Goal: Task Accomplishment & Management: Use online tool/utility

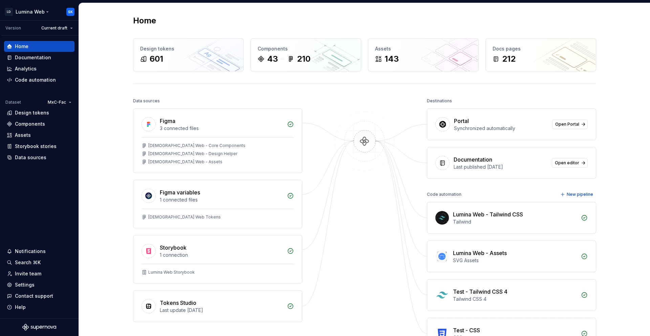
click at [40, 12] on html "LD Lumina Web SK Version Current draft Home Documentation Analytics Code automa…" at bounding box center [325, 168] width 650 height 336
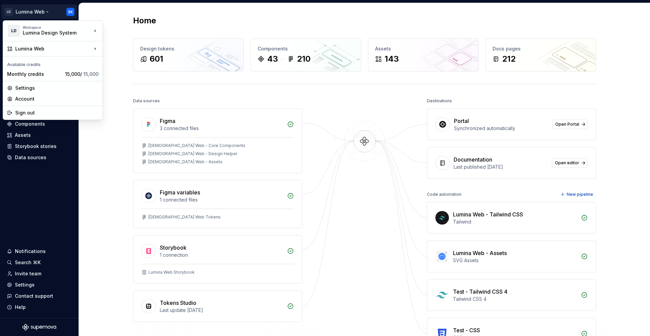
click at [122, 79] on html "LD Lumina Web SK Version Current draft Home Documentation Analytics Code automa…" at bounding box center [325, 168] width 650 height 336
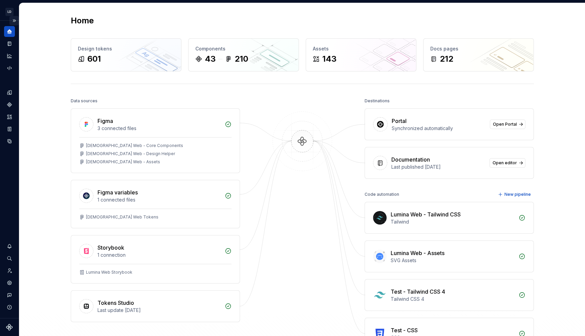
click at [14, 23] on button "Expand sidebar" at bounding box center [13, 20] width 9 height 9
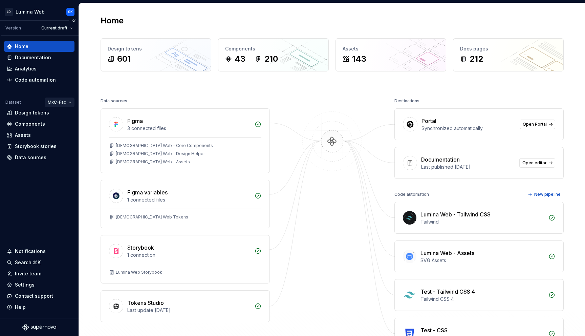
click at [65, 101] on html "LD Lumina Web SK Version Current draft Home Documentation Analytics Code automa…" at bounding box center [292, 168] width 585 height 336
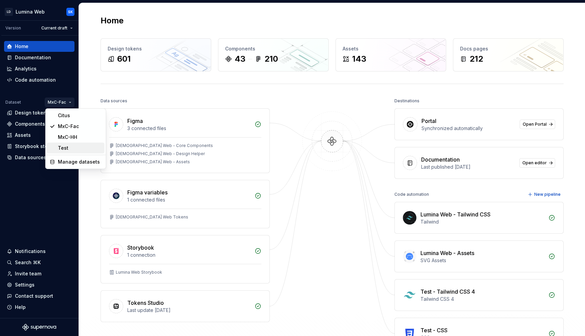
click at [73, 146] on div "Test" at bounding box center [80, 148] width 44 height 7
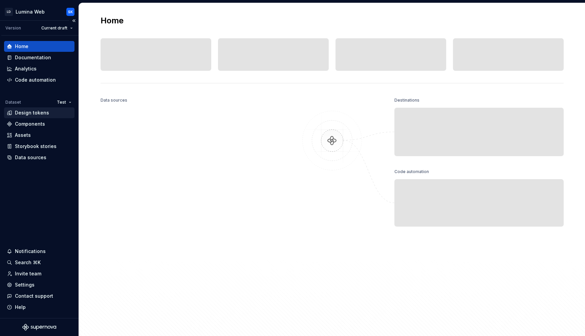
click at [34, 113] on div "Design tokens" at bounding box center [32, 112] width 34 height 7
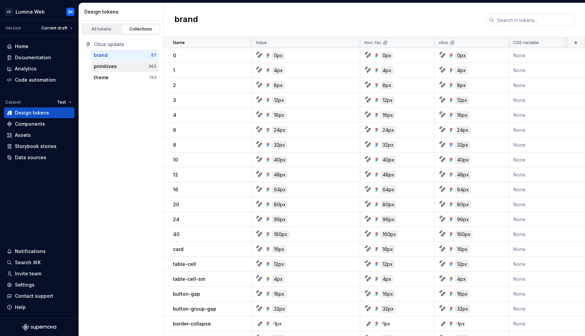
click at [133, 66] on div "primitives" at bounding box center [121, 66] width 55 height 7
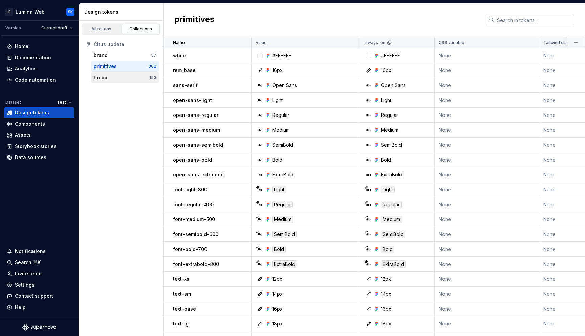
click at [136, 76] on div "theme" at bounding box center [122, 77] width 56 height 7
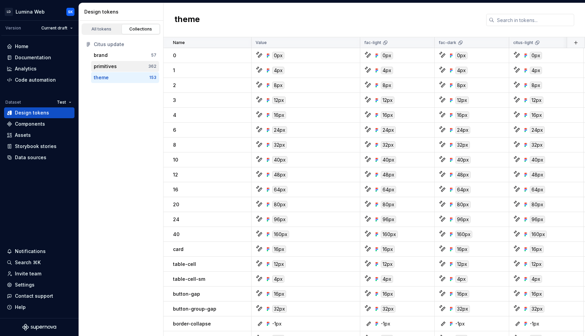
click at [138, 67] on div "primitives" at bounding box center [121, 66] width 55 height 7
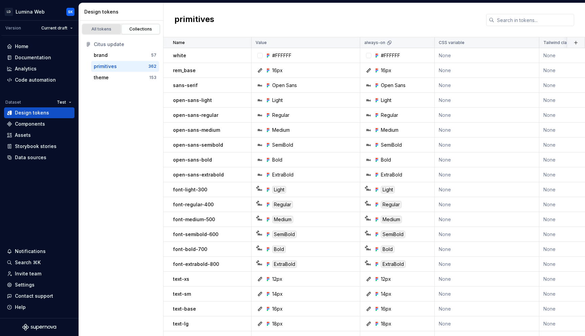
click at [112, 31] on div "All tokens" at bounding box center [102, 28] width 34 height 5
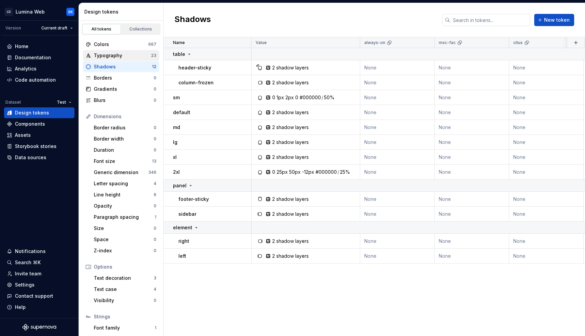
click at [117, 59] on div "Typography 23" at bounding box center [121, 55] width 76 height 11
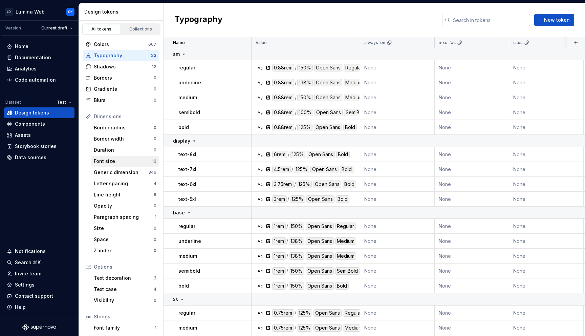
click at [103, 165] on div "Font size 13" at bounding box center [125, 161] width 68 height 11
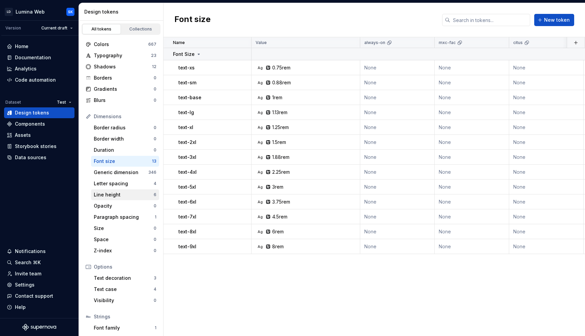
click at [113, 196] on div "Line height" at bounding box center [124, 194] width 60 height 7
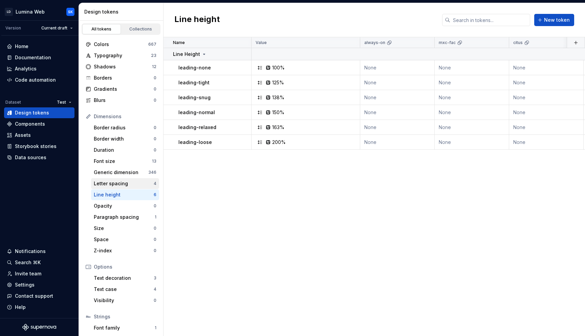
click at [118, 185] on div "Letter spacing" at bounding box center [124, 183] width 60 height 7
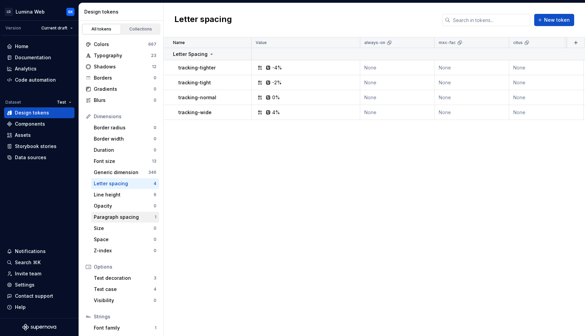
click at [127, 216] on div "Paragraph spacing" at bounding box center [124, 217] width 61 height 7
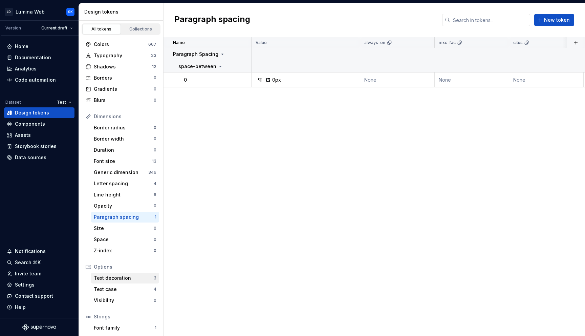
click at [118, 278] on div "Text decoration" at bounding box center [124, 278] width 60 height 7
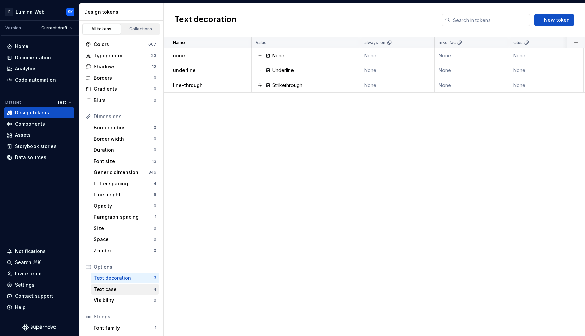
click at [122, 288] on div "Text case" at bounding box center [124, 289] width 60 height 7
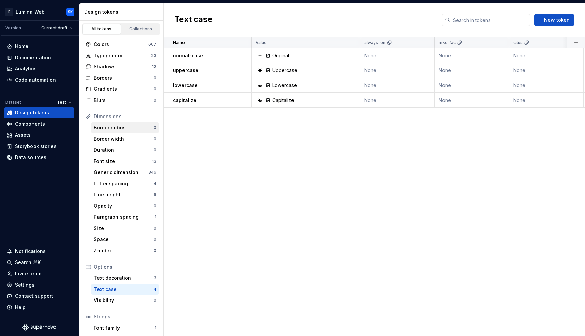
click at [120, 124] on div "Border radius" at bounding box center [124, 127] width 60 height 7
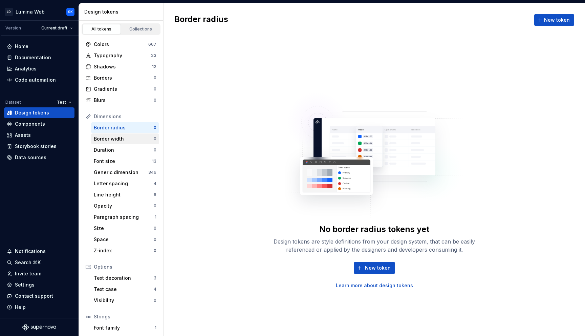
click at [123, 139] on div "Border width" at bounding box center [124, 138] width 60 height 7
click at [126, 129] on div "Border radius" at bounding box center [124, 127] width 60 height 7
click at [136, 28] on div "Collections" at bounding box center [141, 28] width 34 height 5
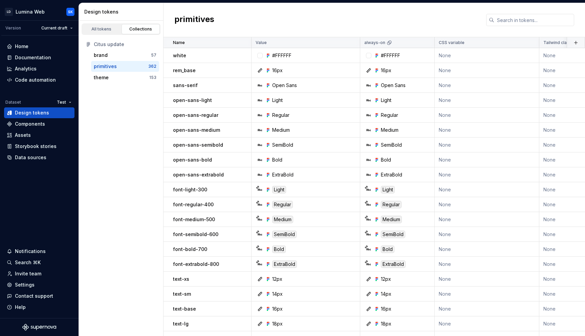
click at [66, 101] on html "LD Lumina Web SK Version Current draft Home Documentation Analytics Code automa…" at bounding box center [292, 168] width 585 height 336
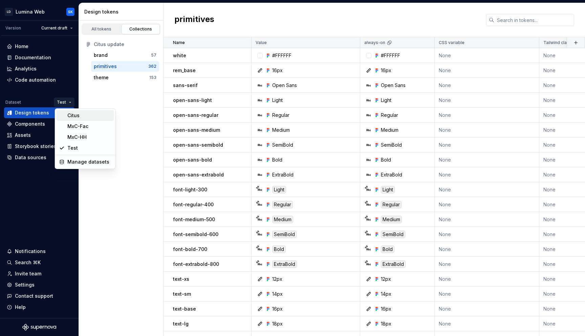
click at [80, 114] on div "Citus" at bounding box center [89, 115] width 44 height 7
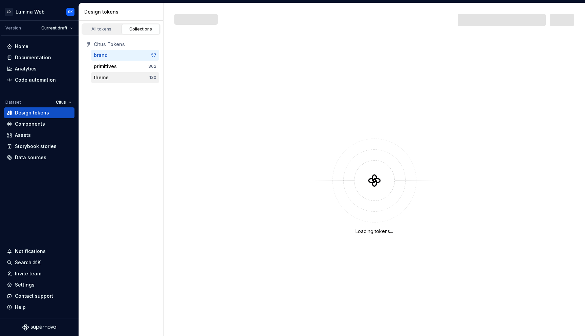
click at [127, 76] on div "theme" at bounding box center [122, 77] width 56 height 7
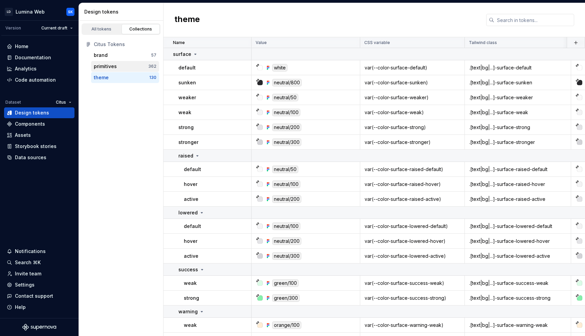
click at [139, 69] on div "primitives" at bounding box center [121, 66] width 55 height 7
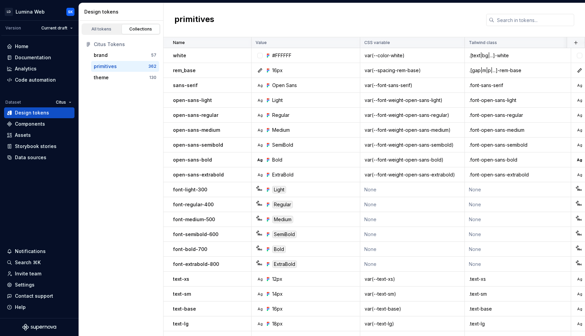
click at [127, 83] on div "Citus Tokens brand 57 primitives 362 theme 130" at bounding box center [121, 61] width 84 height 52
click at [64, 103] on html "LD Lumina Web SK Version Current draft Home Documentation Analytics Code automa…" at bounding box center [292, 168] width 585 height 336
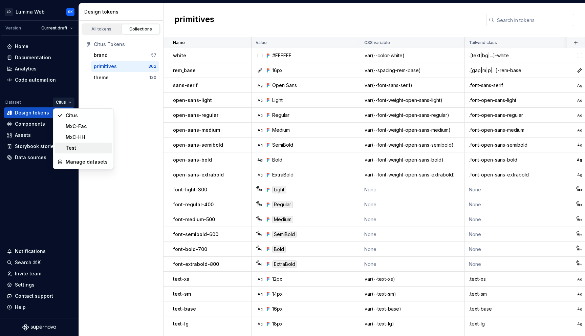
click at [87, 149] on div "Test" at bounding box center [88, 148] width 44 height 7
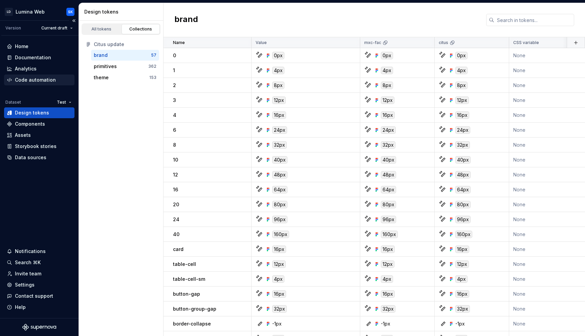
click at [46, 82] on div "Code automation" at bounding box center [35, 80] width 41 height 7
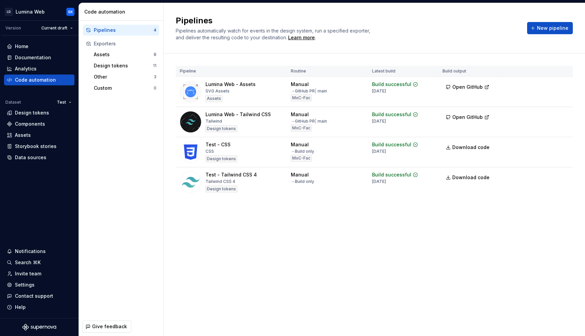
click at [563, 145] on html "LD Lumina Web SK Version Current draft Home Documentation Analytics Code automa…" at bounding box center [292, 168] width 585 height 336
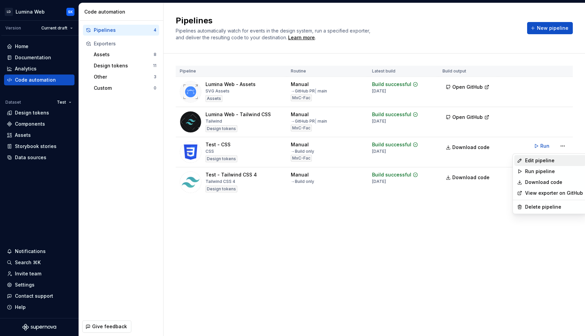
click at [560, 158] on div "Edit pipeline" at bounding box center [554, 160] width 58 height 7
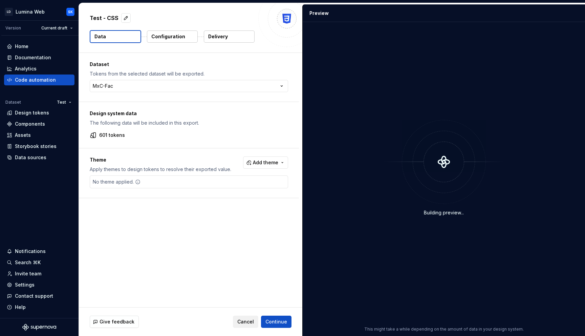
click at [263, 166] on span "Add theme" at bounding box center [265, 162] width 25 height 7
click at [250, 128] on html "LD Lumina Web SK Version Current draft Home Documentation Analytics Code automa…" at bounding box center [292, 168] width 585 height 336
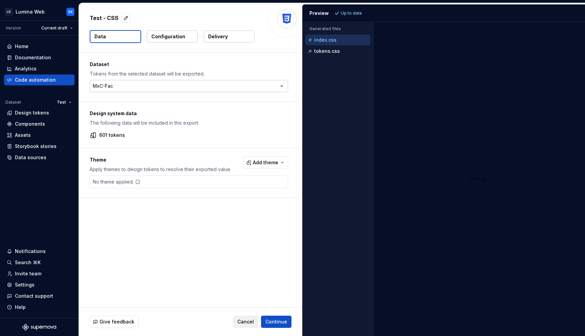
click at [131, 84] on html "LD Lumina Web SK Version Current draft Home Documentation Analytics Code automa…" at bounding box center [292, 168] width 585 height 336
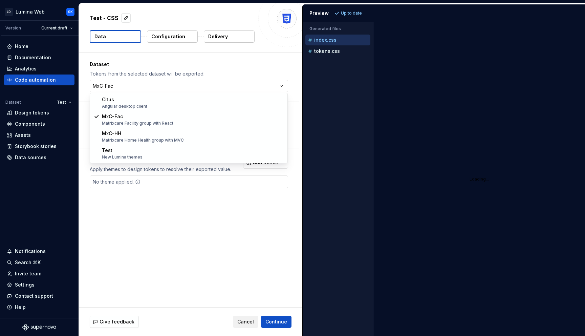
select select "**********"
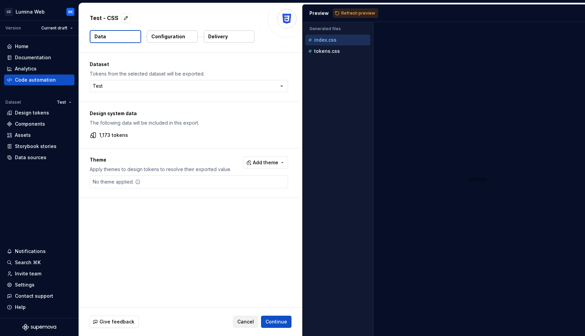
click at [274, 164] on span "Add theme" at bounding box center [265, 162] width 25 height 7
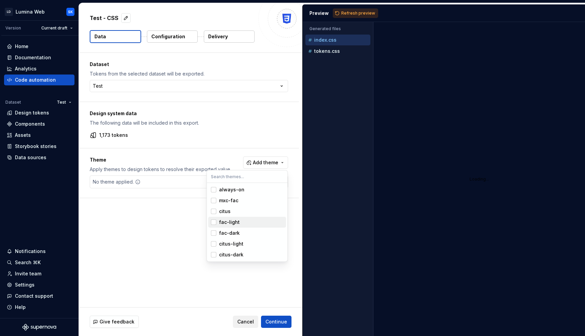
click at [241, 225] on div "fac-light" at bounding box center [251, 222] width 64 height 7
click at [243, 231] on div "fac-dark" at bounding box center [251, 233] width 64 height 7
click at [245, 242] on div "citus-light" at bounding box center [251, 243] width 64 height 7
click at [252, 257] on div "citus-dark" at bounding box center [251, 254] width 64 height 7
click at [136, 239] on html "LD Lumina Web SK Version Current draft Home Documentation Analytics Code automa…" at bounding box center [292, 168] width 585 height 336
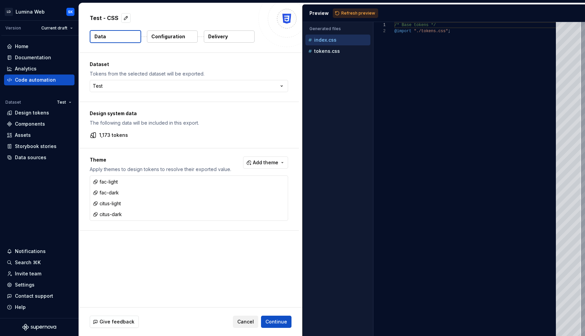
click at [174, 37] on p "Configuration" at bounding box center [168, 36] width 34 height 7
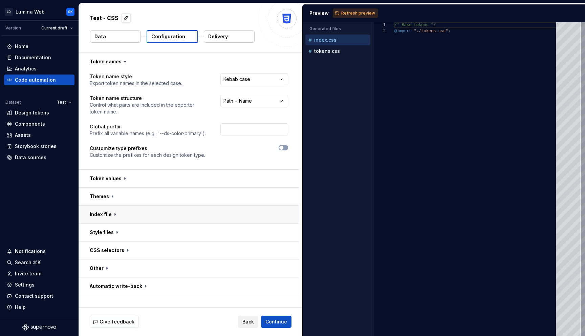
click at [144, 217] on button "button" at bounding box center [189, 215] width 220 height 18
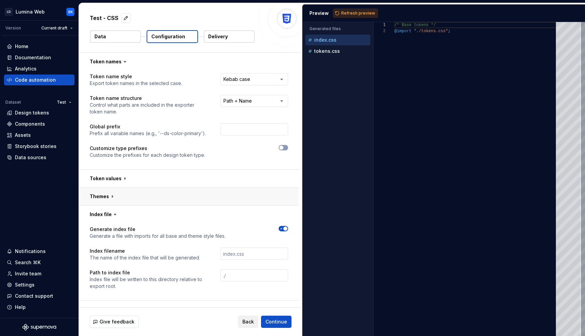
click at [139, 197] on button "button" at bounding box center [189, 197] width 220 height 18
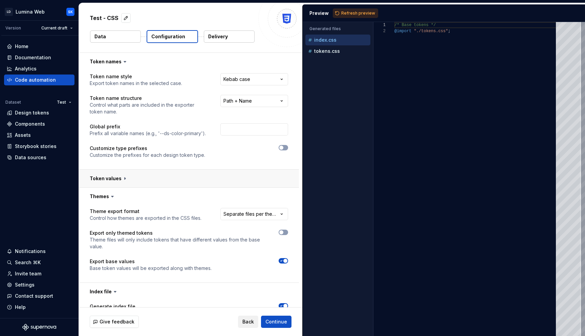
click at [148, 182] on button "button" at bounding box center [189, 179] width 220 height 18
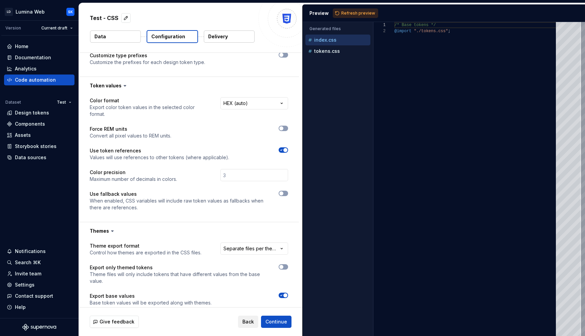
scroll to position [83, 0]
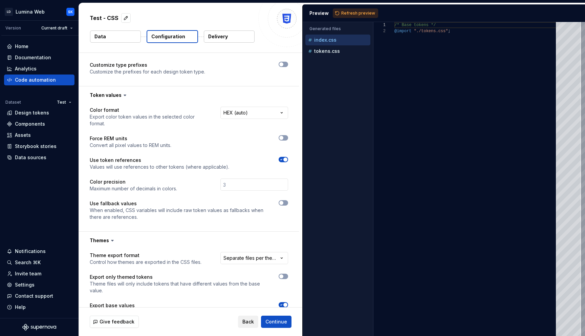
click at [243, 112] on html "**********" at bounding box center [292, 168] width 585 height 336
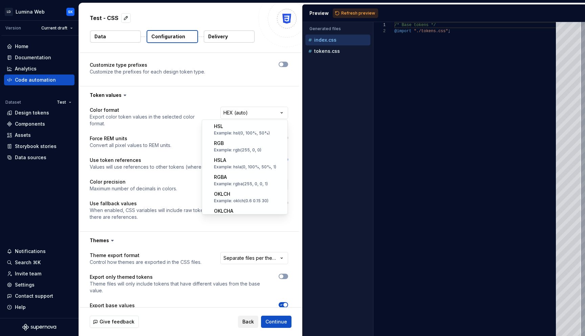
scroll to position [133, 0]
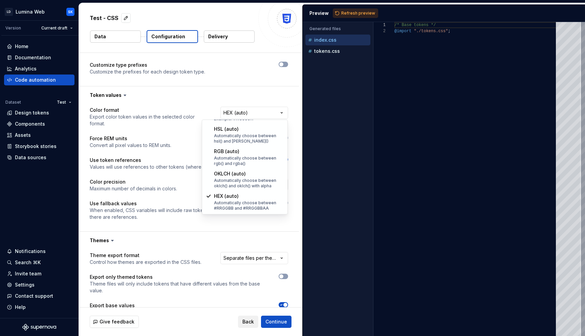
click at [169, 137] on html "**********" at bounding box center [292, 168] width 585 height 336
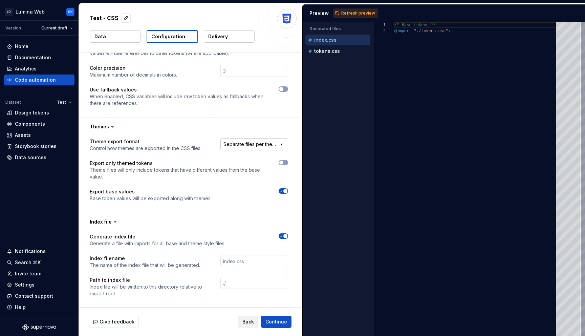
scroll to position [196, 0]
click at [250, 146] on html "**********" at bounding box center [292, 168] width 585 height 336
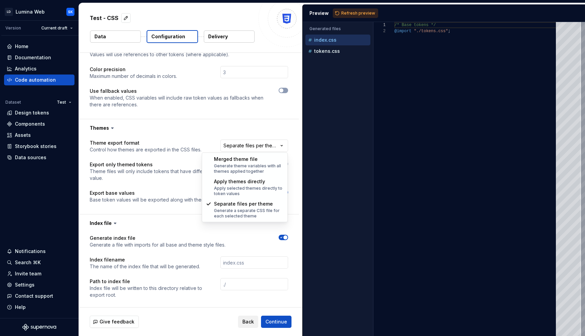
click at [294, 160] on html "**********" at bounding box center [292, 168] width 585 height 336
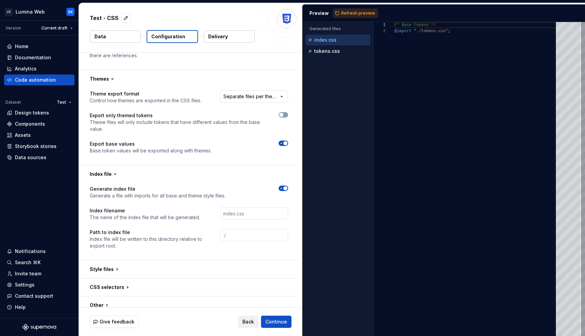
scroll to position [270, 0]
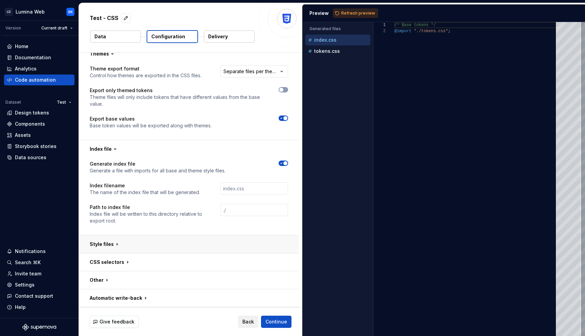
click at [164, 242] on button "button" at bounding box center [189, 244] width 220 height 18
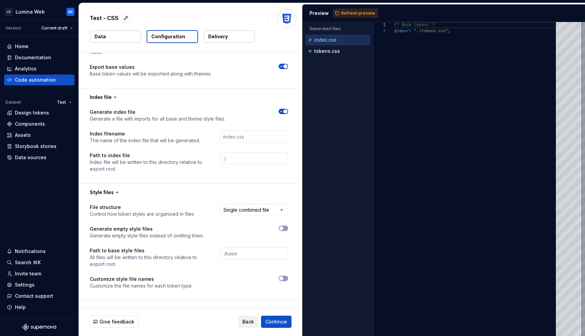
scroll to position [369, 0]
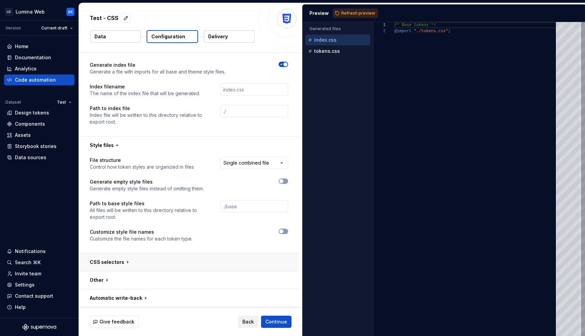
click at [178, 263] on button "button" at bounding box center [189, 262] width 220 height 18
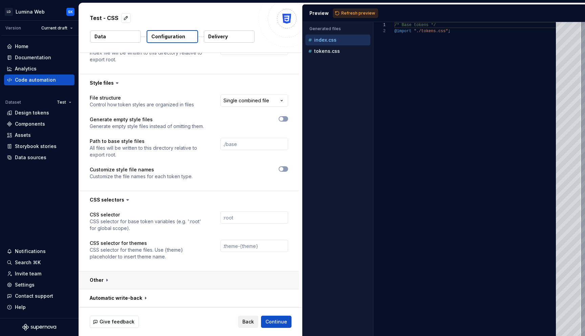
click at [173, 284] on button "button" at bounding box center [189, 280] width 220 height 18
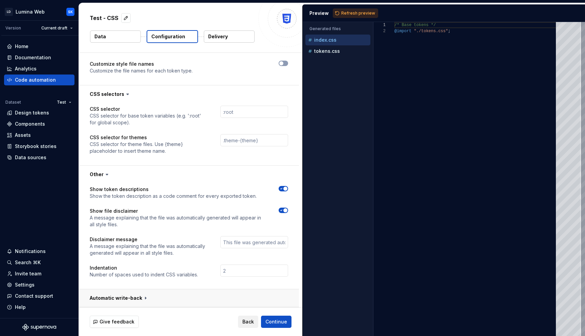
click at [157, 301] on button "button" at bounding box center [189, 298] width 220 height 18
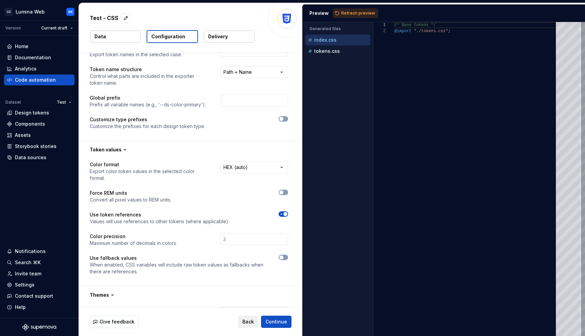
scroll to position [24, 0]
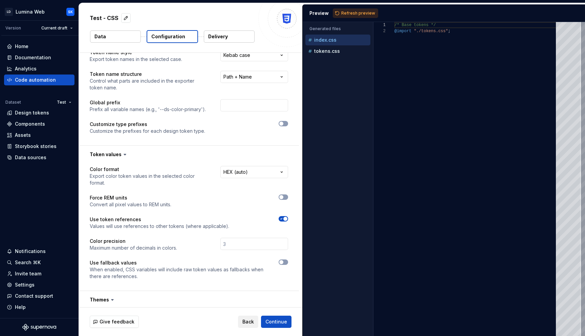
click at [226, 40] on p "Delivery" at bounding box center [218, 36] width 20 height 7
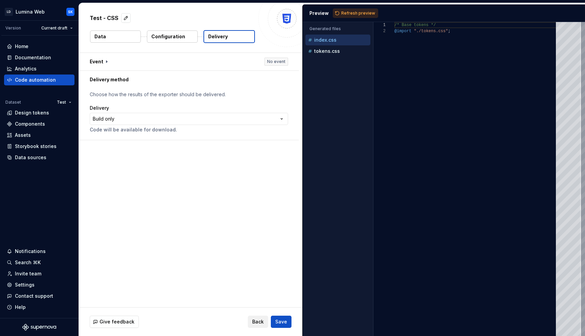
click at [100, 40] on p "Data" at bounding box center [100, 36] width 12 height 7
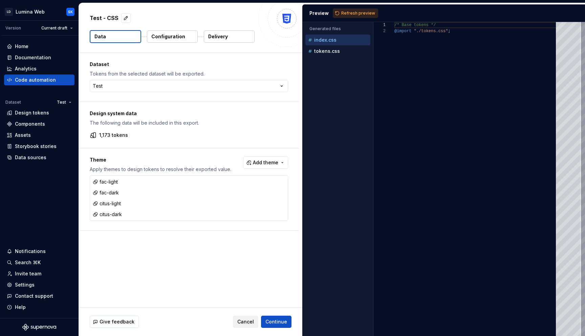
click at [188, 34] on button "Configuration" at bounding box center [172, 36] width 51 height 12
click at [229, 38] on button "Delivery" at bounding box center [229, 36] width 51 height 12
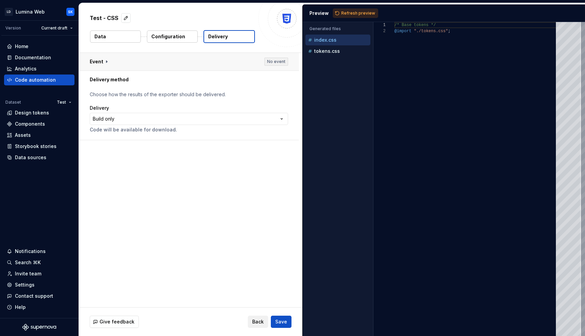
click at [136, 66] on button "button" at bounding box center [189, 62] width 220 height 18
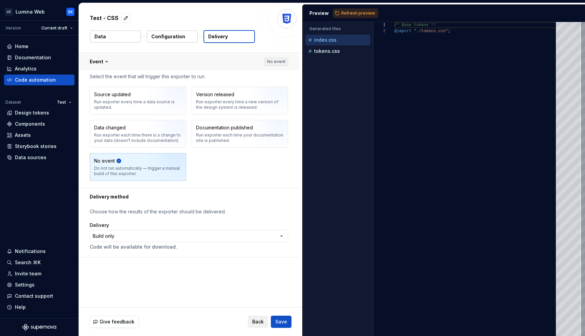
click at [155, 66] on button "button" at bounding box center [189, 62] width 220 height 18
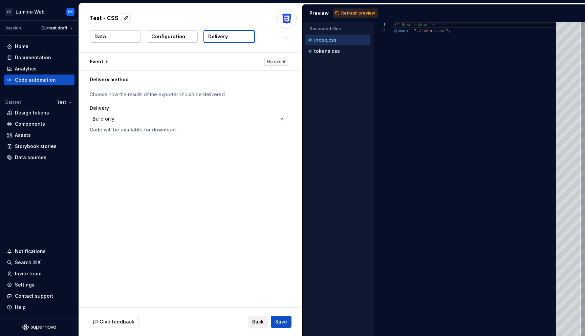
click at [149, 119] on html "**********" at bounding box center [292, 168] width 585 height 336
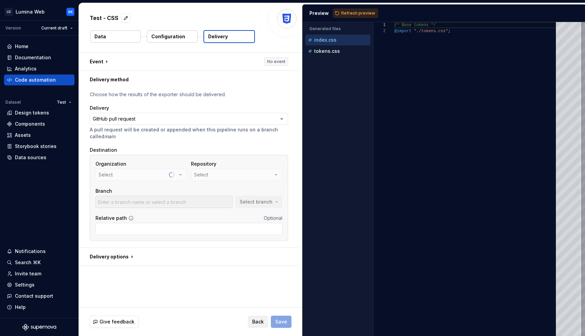
click at [159, 34] on p "Configuration" at bounding box center [168, 36] width 34 height 7
click at [130, 36] on button "Data" at bounding box center [115, 36] width 51 height 12
